Goal: Navigation & Orientation: Go to known website

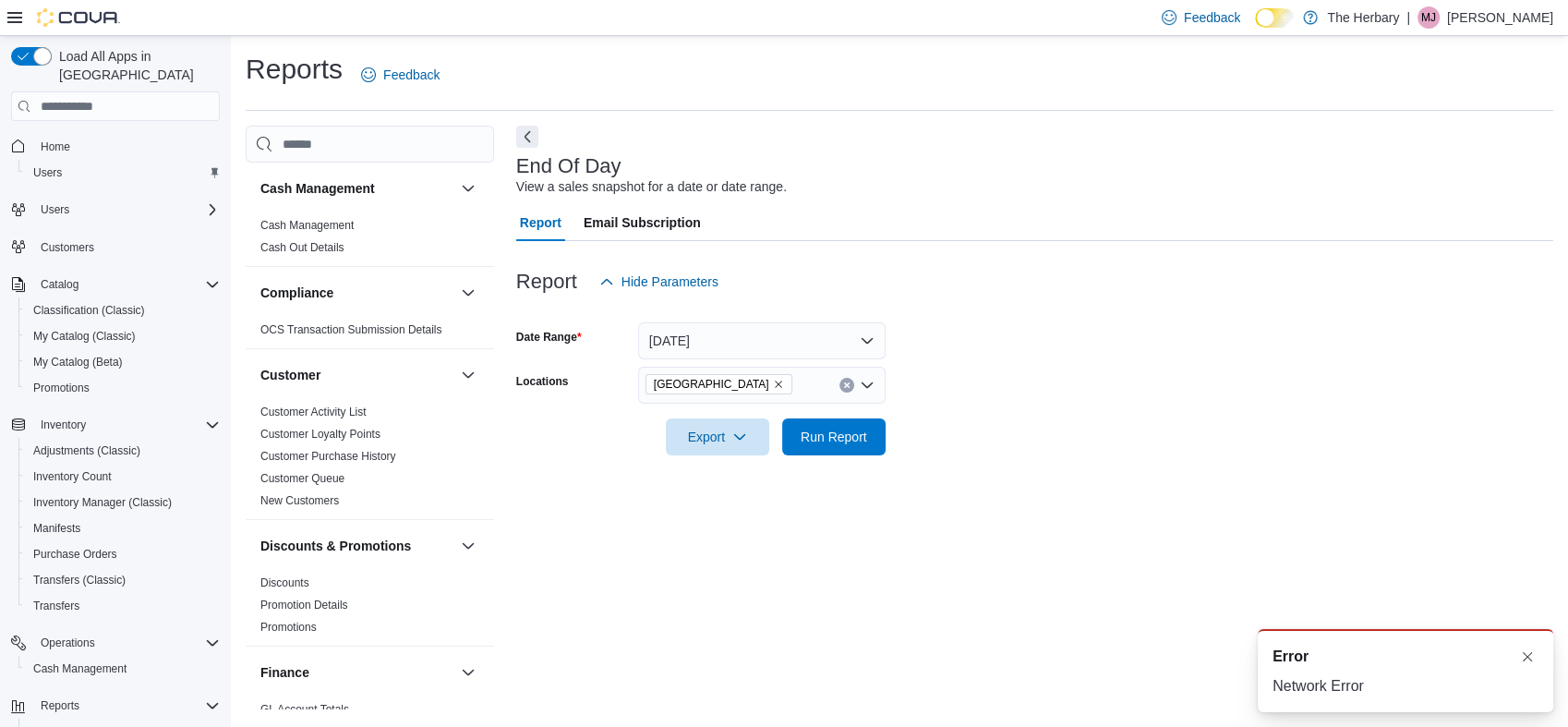
scroll to position [1114, 0]
